Goal: Ask a question

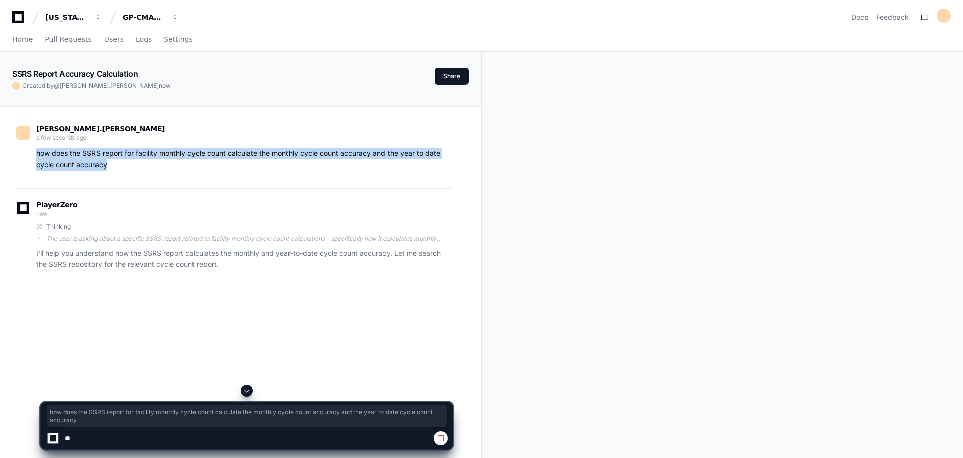
drag, startPoint x: 107, startPoint y: 168, endPoint x: 29, endPoint y: 151, distance: 79.6
click at [29, 151] on div "how does the SSRS report for facility monthly cycle count calculate the monthly…" at bounding box center [234, 159] width 437 height 23
copy p "how does the SSRS report for facility monthly cycle count calculate the monthly…"
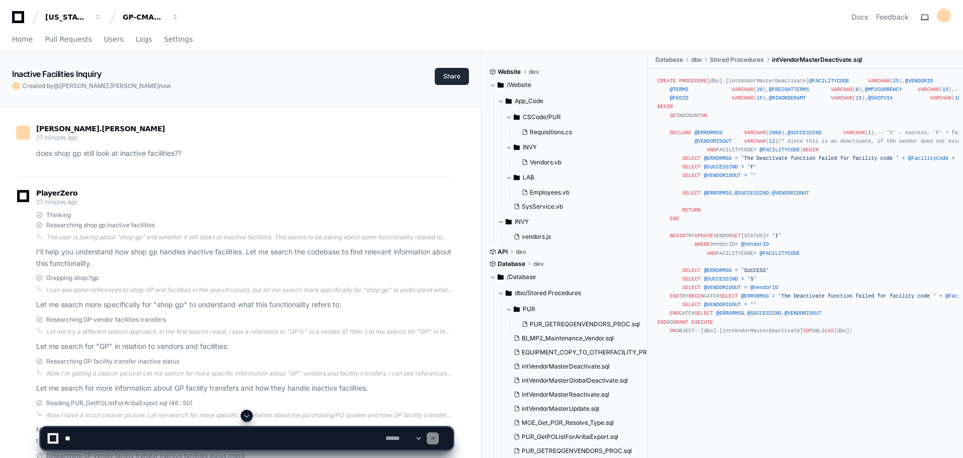
click at [448, 80] on button "Share" at bounding box center [452, 76] width 34 height 17
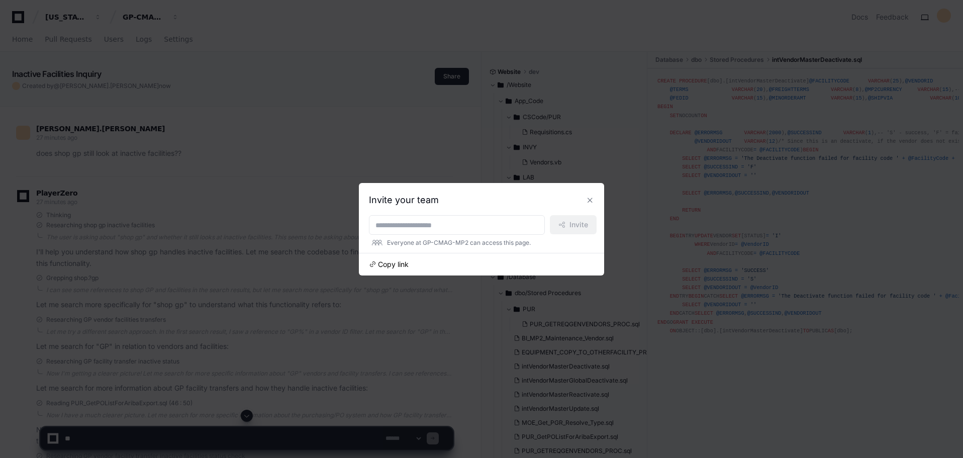
click at [394, 261] on span "Copy link" at bounding box center [393, 264] width 31 height 10
click at [593, 201] on button at bounding box center [590, 200] width 16 height 16
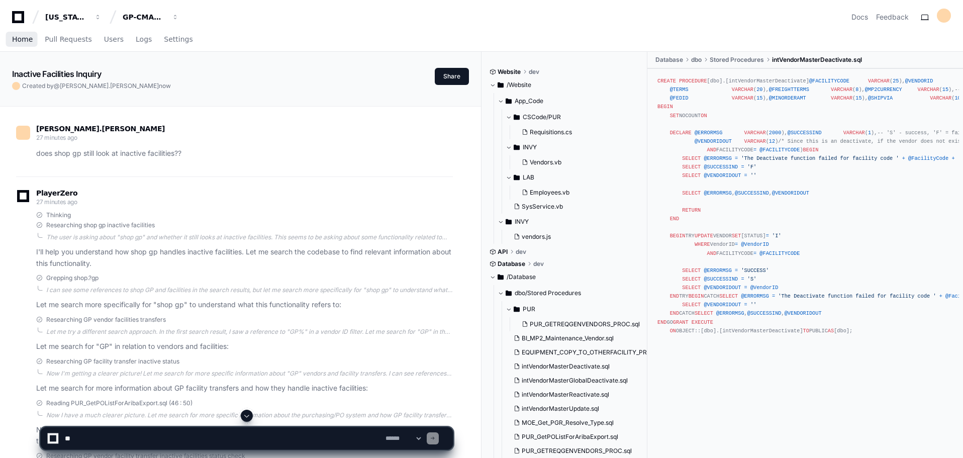
click at [20, 39] on span "Home" at bounding box center [22, 39] width 21 height 6
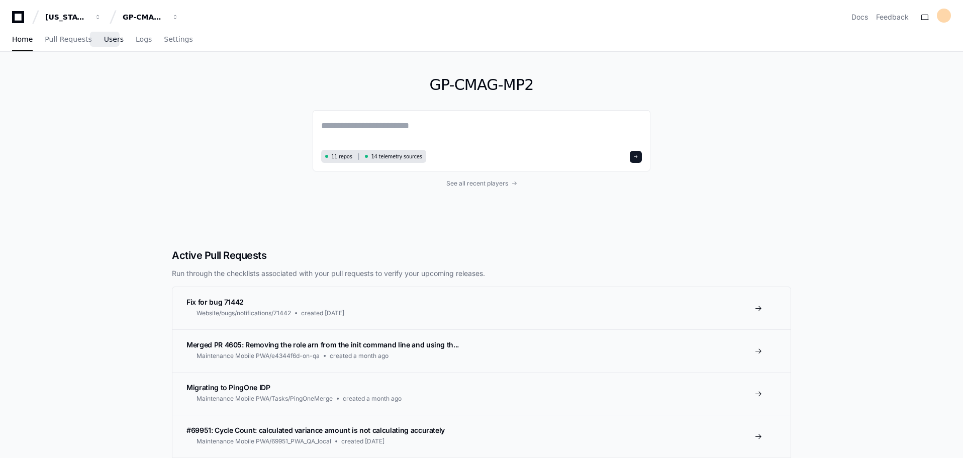
click at [106, 42] on span "Users" at bounding box center [114, 39] width 20 height 6
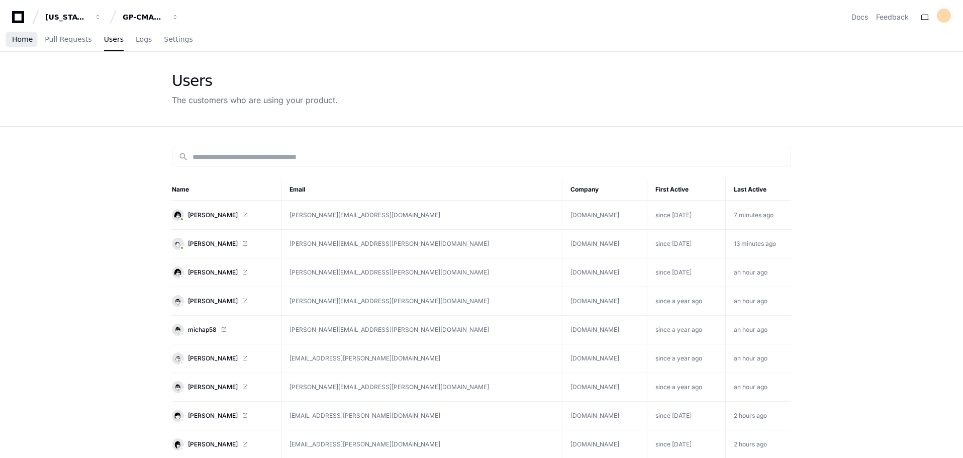
click at [30, 40] on span "Home" at bounding box center [22, 39] width 21 height 6
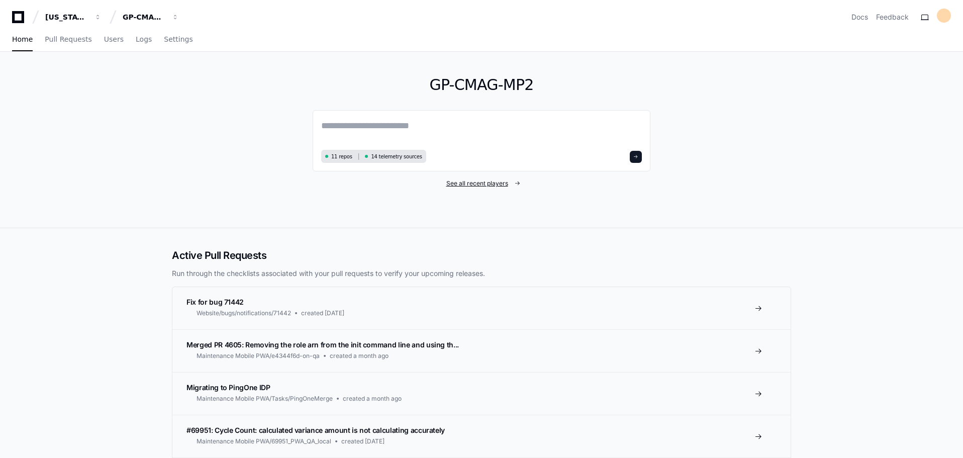
click at [490, 183] on span "See all recent players" at bounding box center [477, 183] width 62 height 8
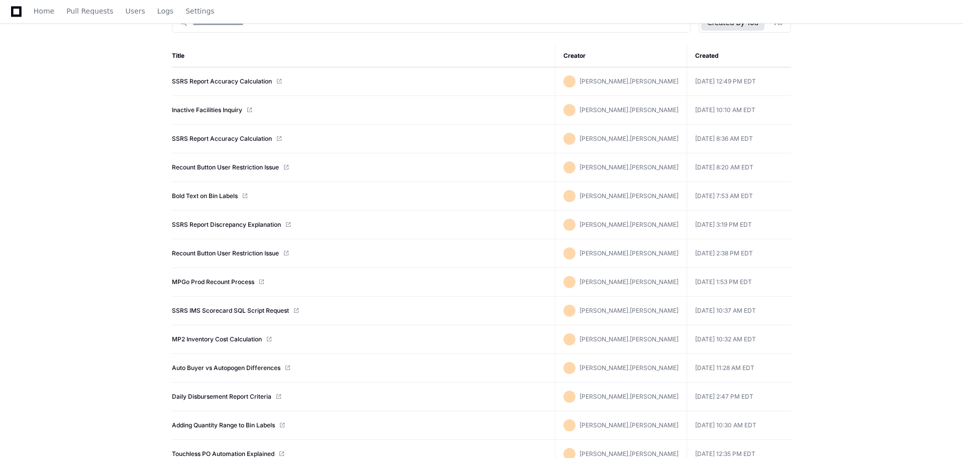
scroll to position [151, 0]
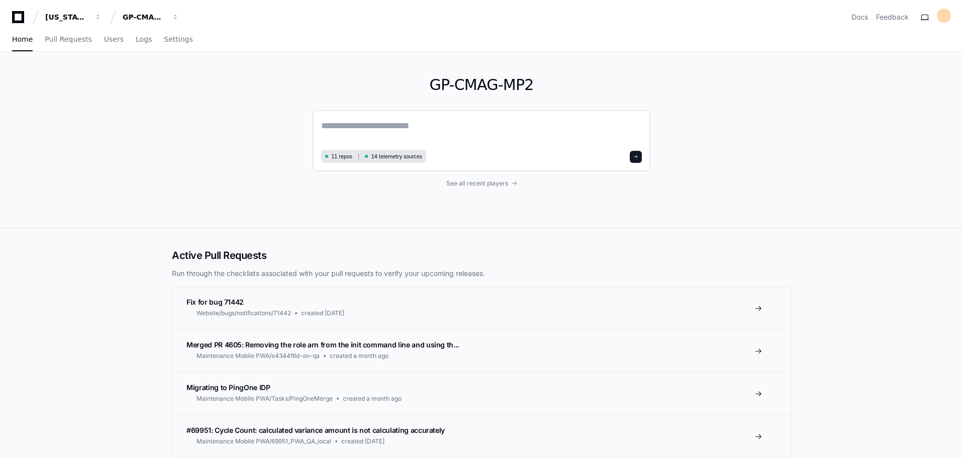
click at [370, 124] on textarea at bounding box center [481, 133] width 321 height 28
paste textarea "**********"
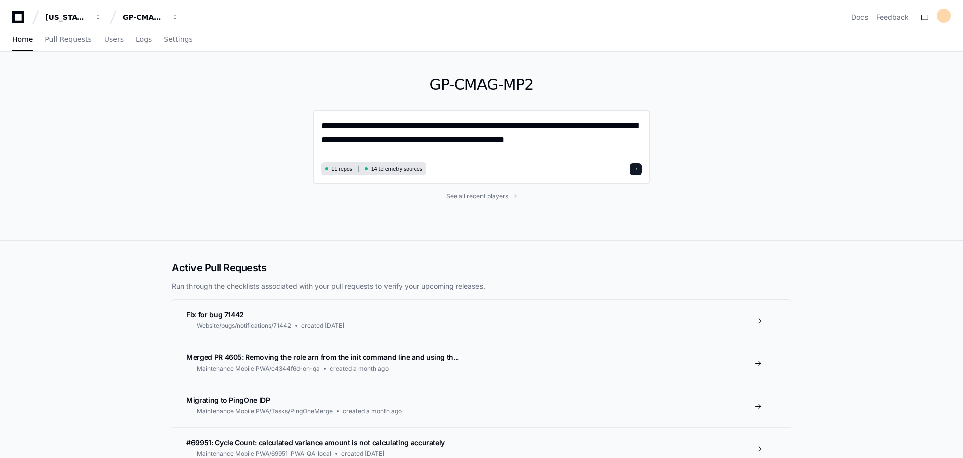
type textarea "**********"
click at [644, 174] on div "**********" at bounding box center [482, 147] width 338 height 74
click at [639, 170] on button at bounding box center [636, 169] width 12 height 12
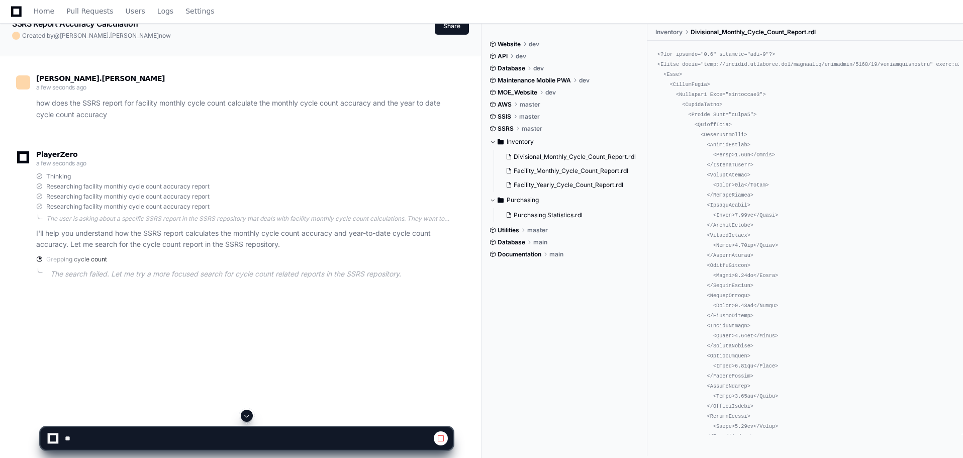
scroll to position [100, 0]
